Goal: Book appointment/travel/reservation

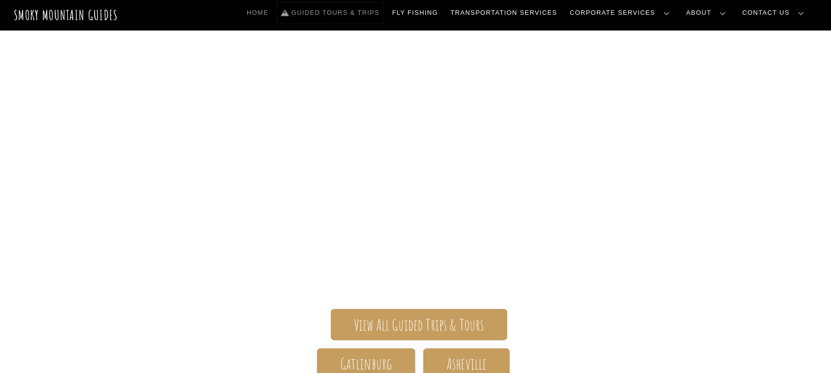
click at [384, 13] on link "Guided Tours & Trips" at bounding box center [330, 12] width 106 height 21
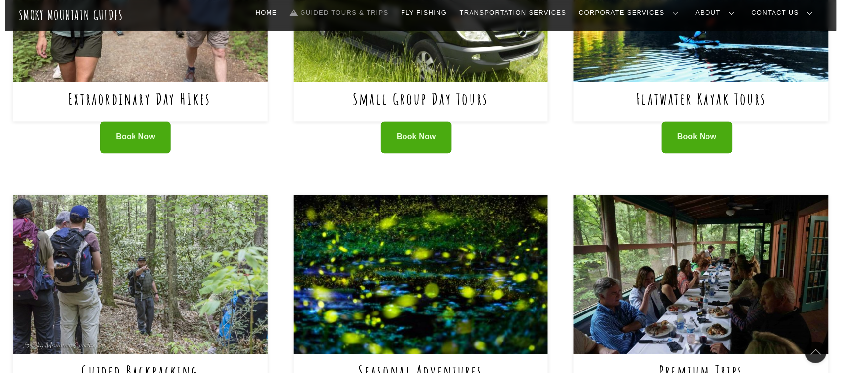
scroll to position [505, 0]
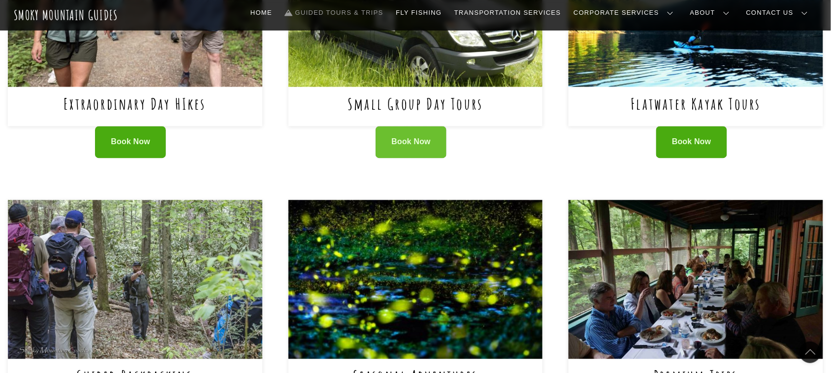
click at [417, 143] on span "Book Now" at bounding box center [411, 142] width 39 height 10
click at [415, 142] on span "Book Now" at bounding box center [411, 142] width 39 height 10
